Goal: Find specific page/section: Find specific page/section

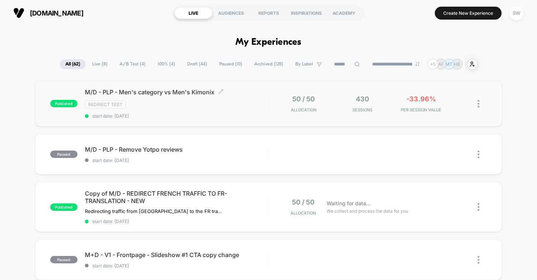
click at [245, 109] on div "M/D - PLP - Men's category vs Men's Kimonix Click to edit experience details Cl…" at bounding box center [177, 103] width 184 height 30
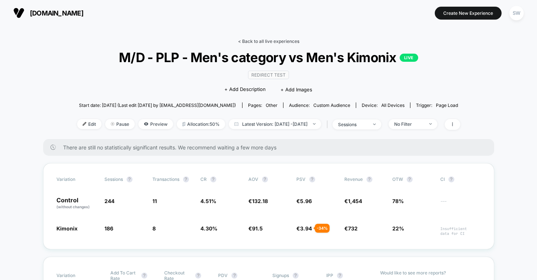
click at [267, 40] on link "< Back to all live experiences" at bounding box center [268, 41] width 61 height 6
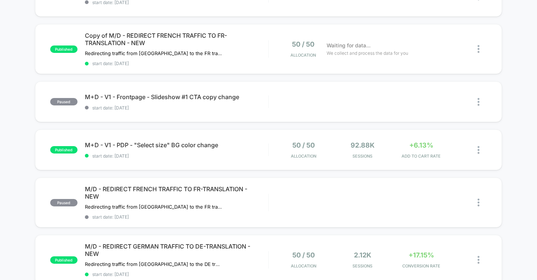
scroll to position [156, 0]
